Goal: Task Accomplishment & Management: Use online tool/utility

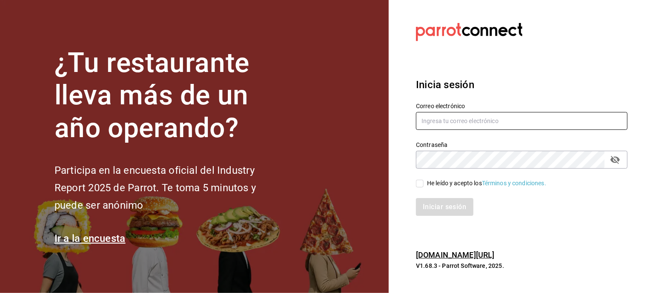
type input "re@alcoffee.mx"
click at [422, 183] on input "He leído y acepto los Términos y condiciones." at bounding box center [420, 184] width 8 height 8
checkbox input "true"
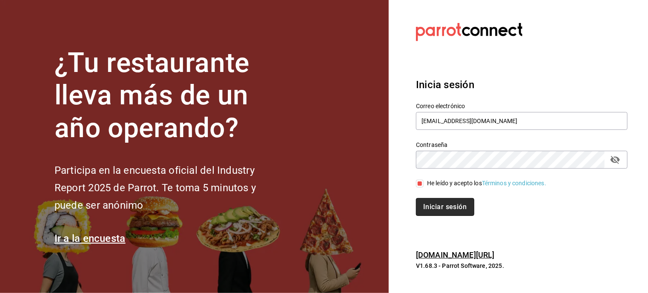
click at [436, 205] on button "Iniciar sesión" at bounding box center [445, 207] width 58 height 18
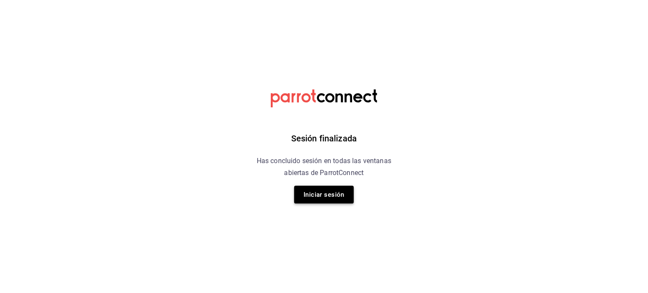
click at [340, 197] on button "Iniciar sesión" at bounding box center [324, 195] width 60 height 18
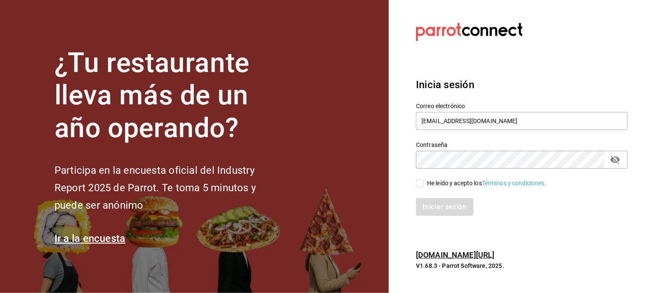
click at [416, 185] on input "He leído y acepto los Términos y condiciones." at bounding box center [420, 184] width 8 height 8
checkbox input "true"
click at [426, 207] on button "Iniciar sesión" at bounding box center [445, 207] width 58 height 18
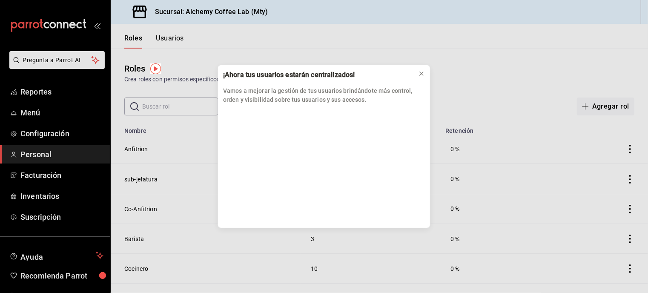
click at [54, 113] on div "¡Ahora tus usuarios estarán centralizados! Vamos a mejorar la gestión de tus us…" at bounding box center [324, 146] width 648 height 293
click at [420, 73] on icon at bounding box center [421, 73] width 7 height 7
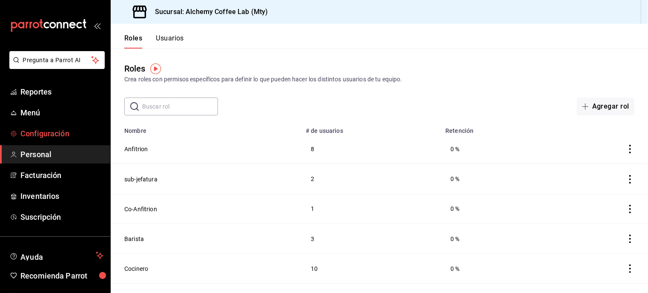
click at [61, 134] on span "Configuración" at bounding box center [61, 133] width 83 height 11
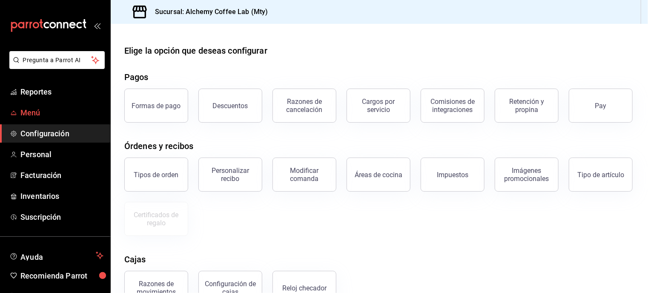
click at [40, 106] on link "Menú" at bounding box center [55, 112] width 110 height 18
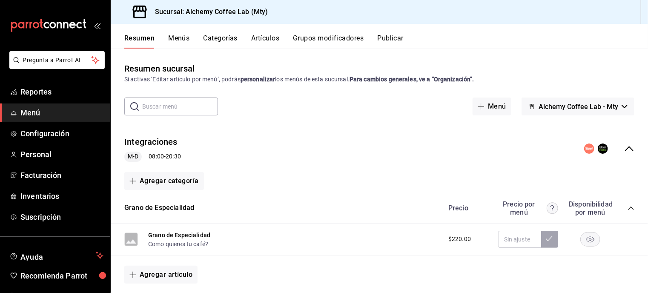
click at [398, 39] on button "Publicar" at bounding box center [390, 41] width 26 height 14
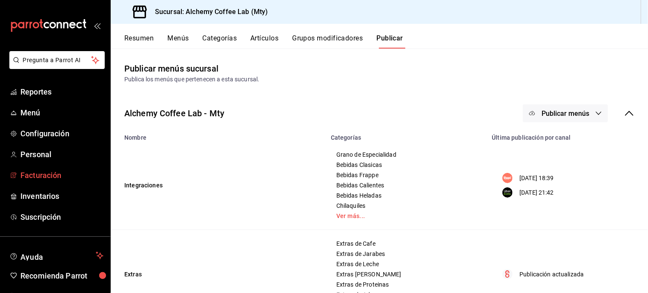
click at [62, 175] on span "Facturación" at bounding box center [61, 174] width 83 height 11
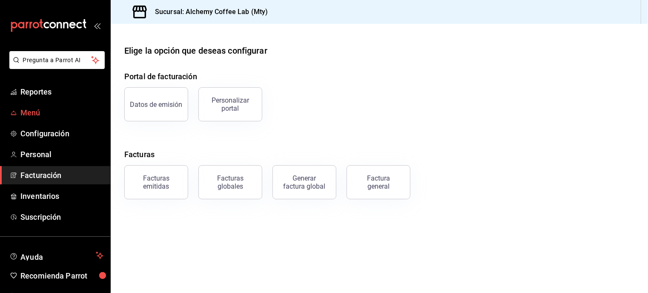
click at [26, 111] on span "Menú" at bounding box center [61, 112] width 83 height 11
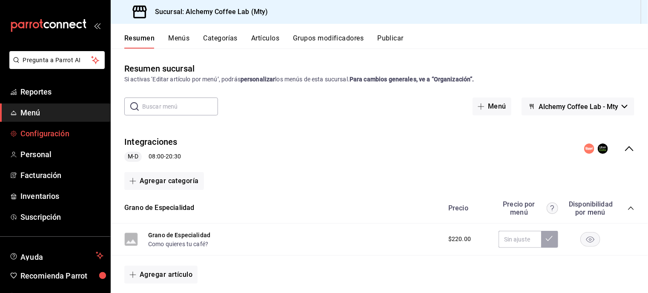
click at [81, 136] on span "Configuración" at bounding box center [61, 133] width 83 height 11
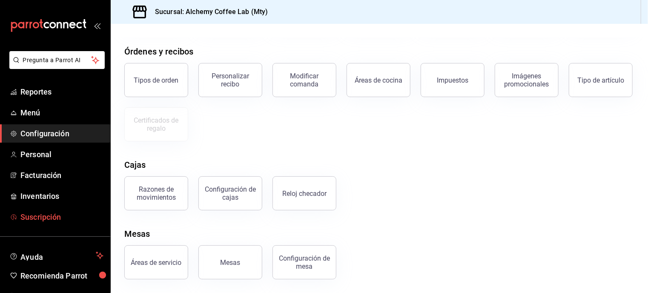
click at [49, 219] on span "Suscripción" at bounding box center [61, 216] width 83 height 11
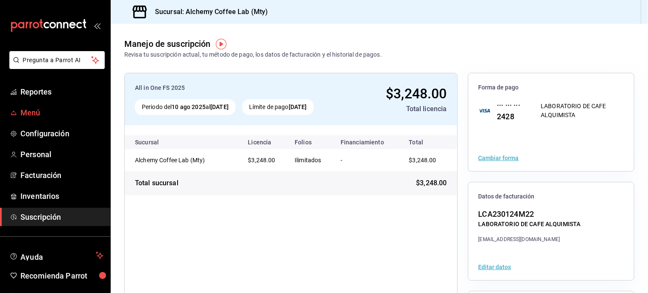
click at [37, 112] on span "Menú" at bounding box center [61, 112] width 83 height 11
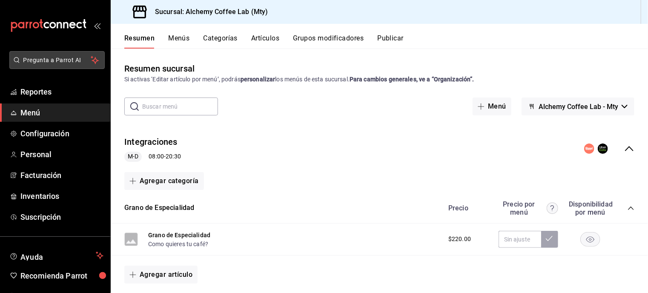
click at [33, 62] on span "Pregunta a Parrot AI" at bounding box center [57, 60] width 68 height 9
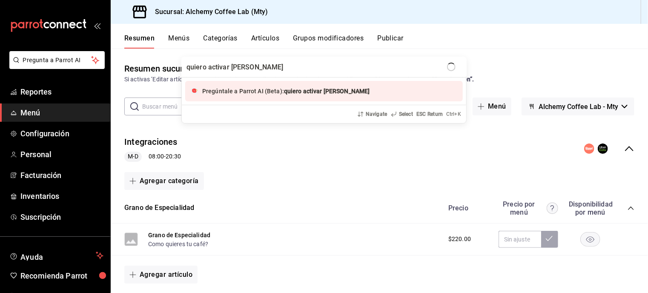
type input "quiero activar rappi"
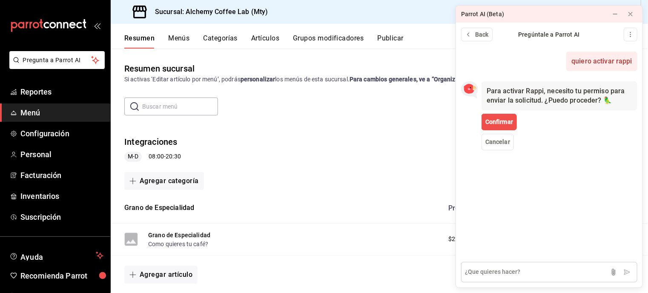
click at [539, 272] on textarea at bounding box center [549, 272] width 176 height 20
click at [493, 115] on button "Confirmar" at bounding box center [499, 122] width 35 height 17
